Goal: Go to known website: Go to known website

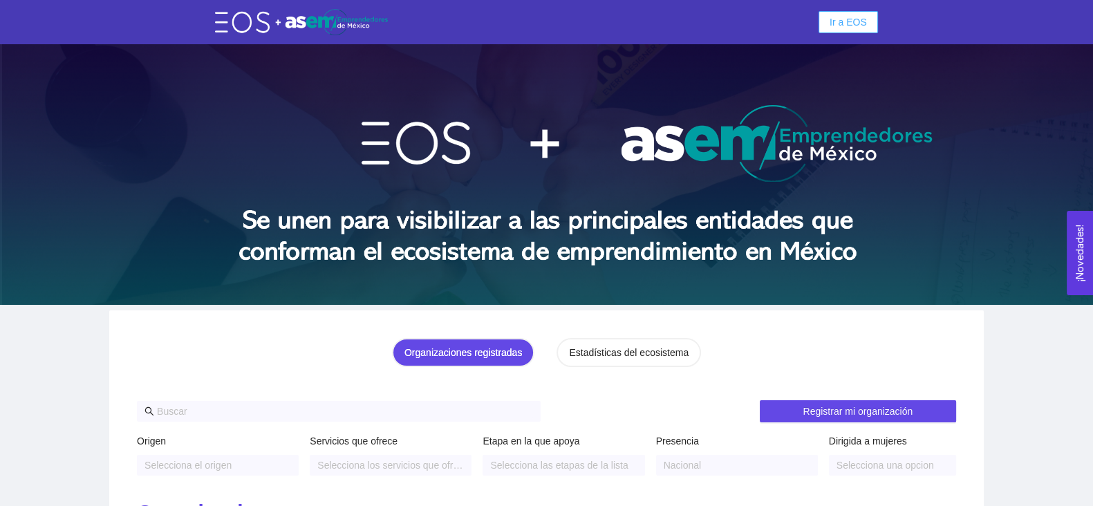
click at [833, 15] on span "Ir a EOS" at bounding box center [847, 22] width 37 height 15
